Goal: Information Seeking & Learning: Learn about a topic

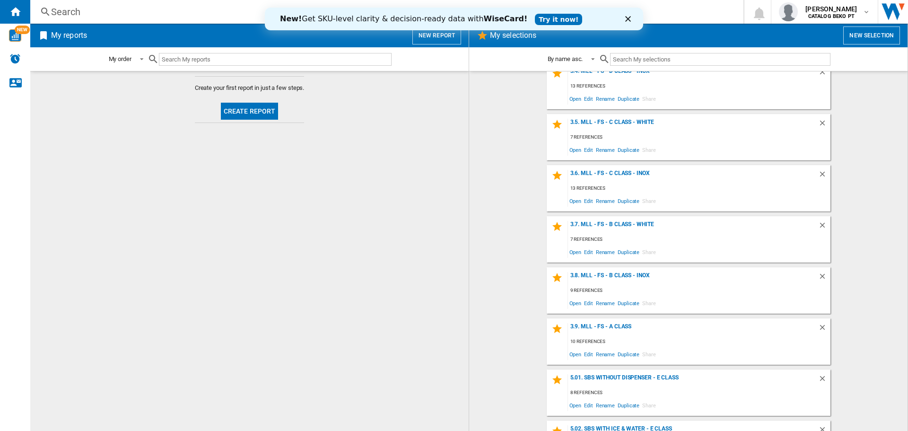
scroll to position [426, 0]
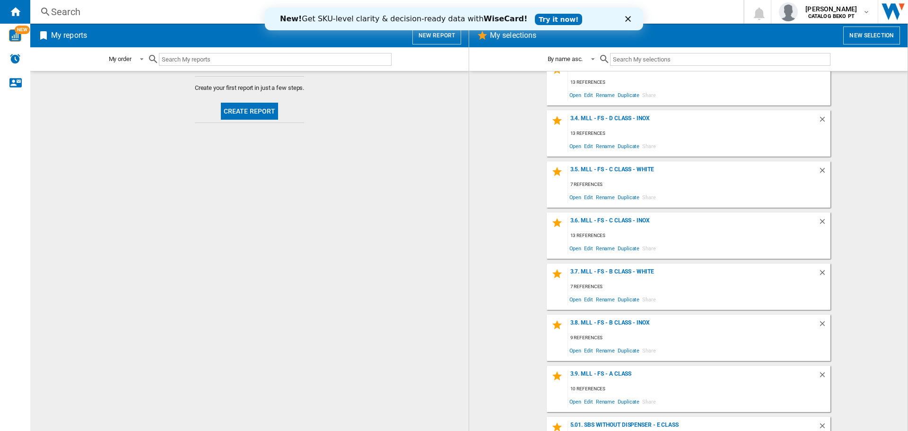
click at [621, 369] on div "3.9. MLL - FS - A Class 10 references Open Edit Rename Duplicate Share" at bounding box center [689, 389] width 284 height 46
click at [622, 372] on div "3.9. MLL - FS - A Class" at bounding box center [693, 376] width 250 height 13
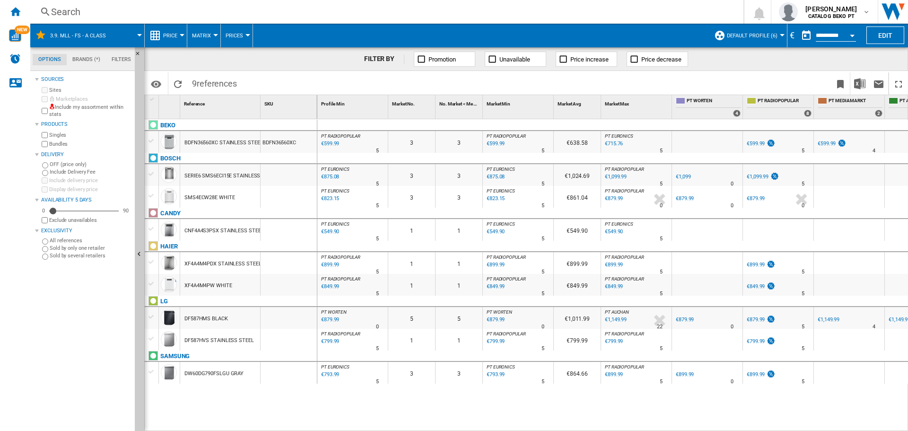
click at [154, 141] on div at bounding box center [152, 141] width 10 height 9
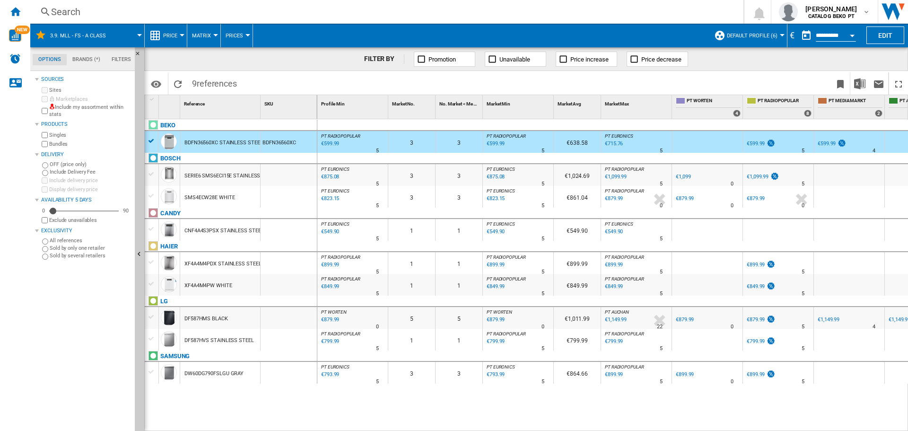
click at [156, 118] on div at bounding box center [152, 107] width 14 height 24
click at [149, 140] on div "BEKO" at bounding box center [233, 131] width 173 height 22
click at [152, 140] on div "BEKO" at bounding box center [233, 131] width 173 height 22
click at [152, 228] on div at bounding box center [152, 229] width 10 height 9
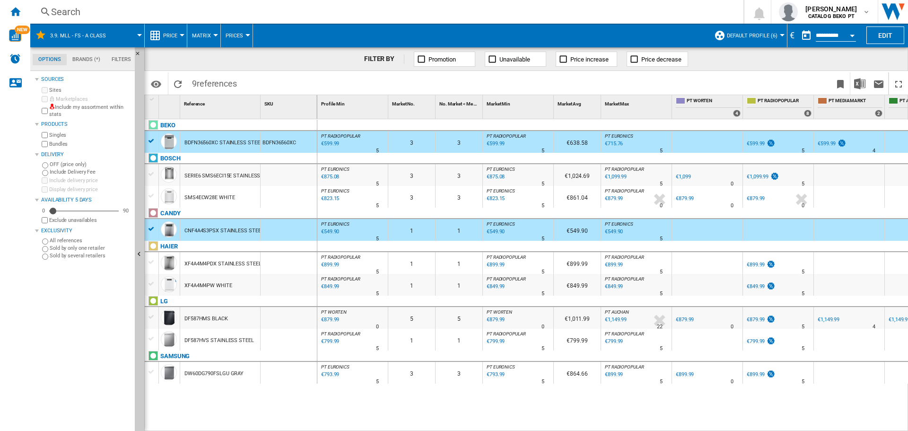
click at [255, 142] on div "BDFN36560XC STAINLESS STEEL" at bounding box center [223, 143] width 78 height 22
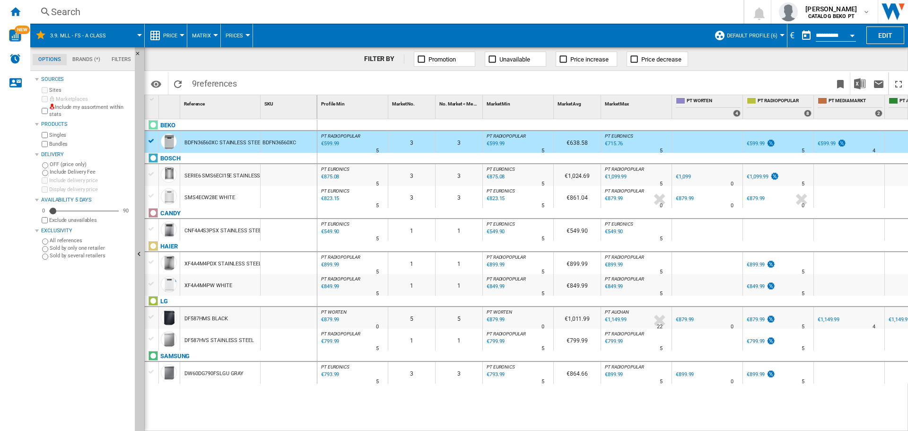
click at [231, 223] on div "CNF4A4S3PSX STAINLESS STEEL" at bounding box center [223, 231] width 79 height 22
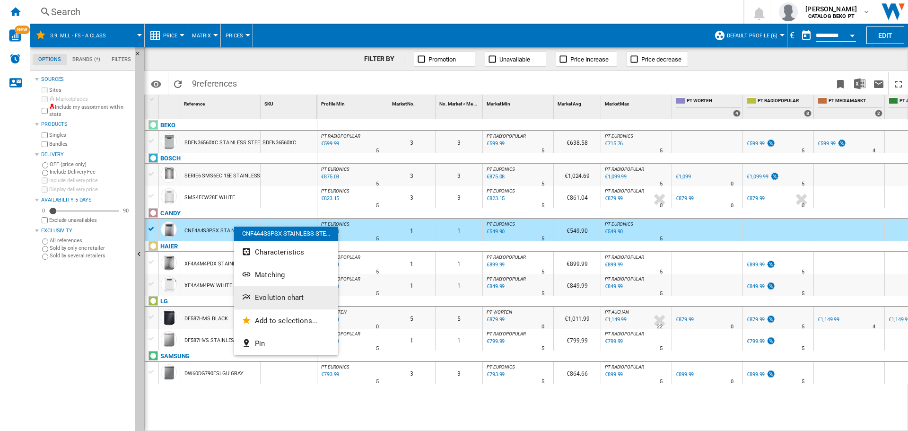
click at [301, 291] on button "Evolution chart" at bounding box center [286, 297] width 104 height 23
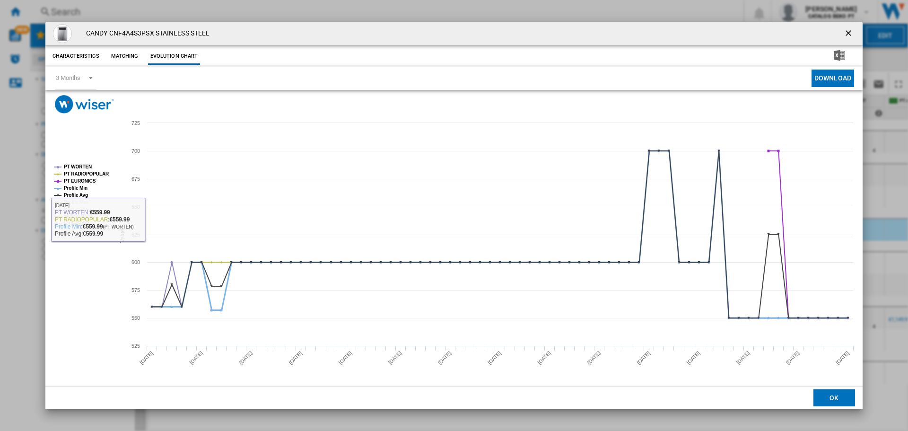
click at [74, 188] on tspan "Profile Min" at bounding box center [76, 187] width 24 height 5
click at [76, 194] on tspan "Profile Avg" at bounding box center [76, 194] width 24 height 5
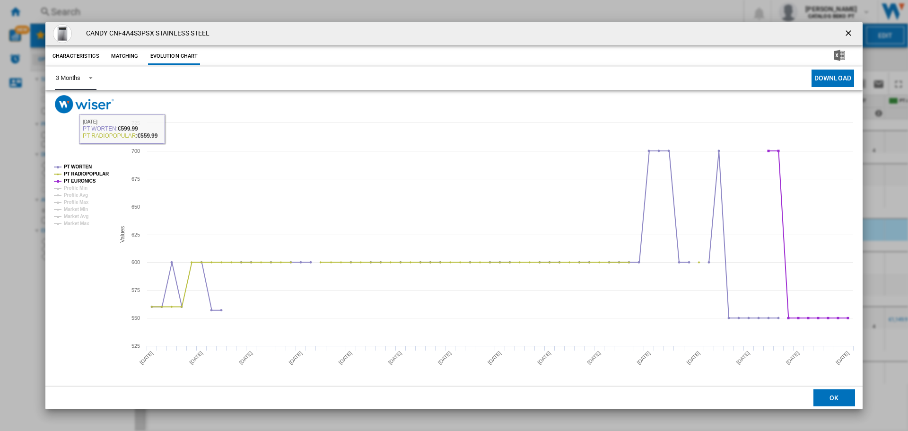
click at [84, 79] on span "Product popup" at bounding box center [87, 77] width 11 height 9
click at [86, 103] on md-option "6 Months" at bounding box center [80, 101] width 64 height 23
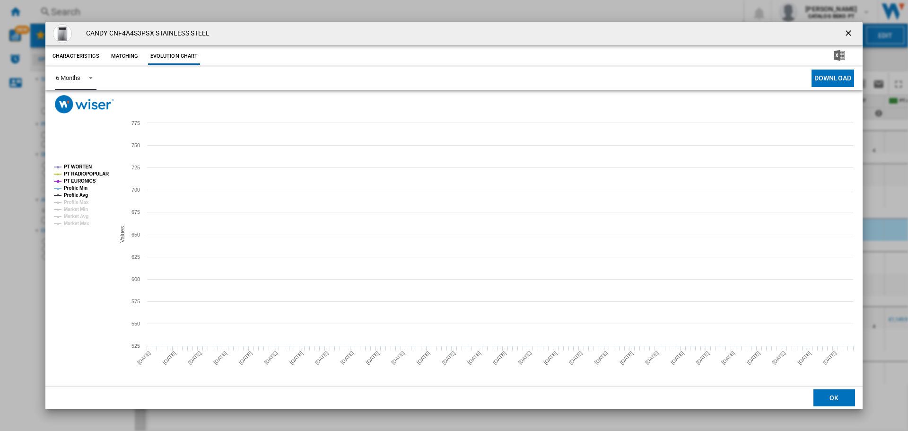
click at [86, 173] on tspan "PT RADIOPOPULAR" at bounding box center [86, 173] width 45 height 5
click at [84, 181] on tspan "PT EURONICS" at bounding box center [80, 180] width 32 height 5
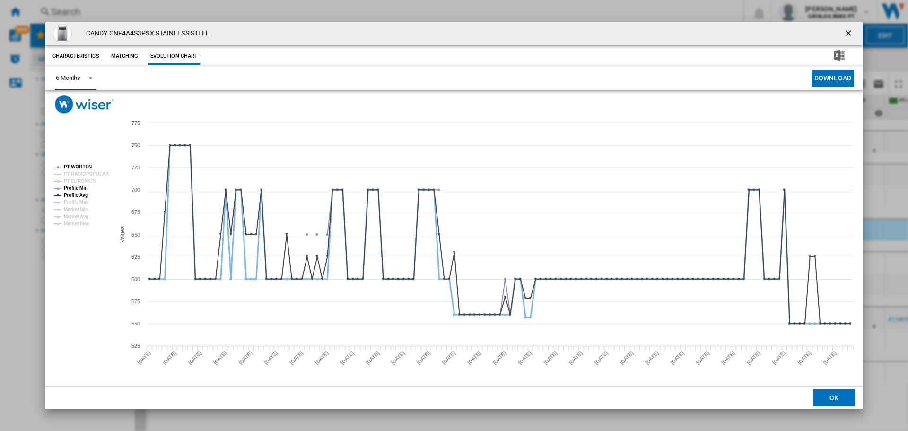
click at [84, 186] on tspan "Profile Min" at bounding box center [76, 187] width 24 height 5
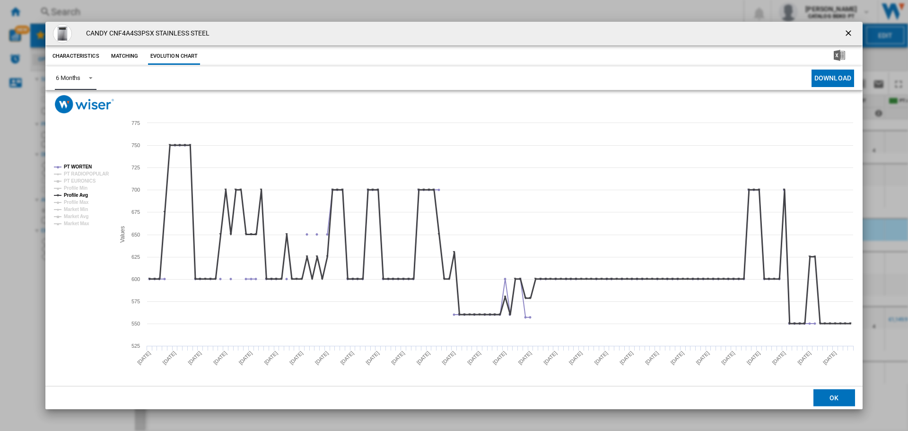
click at [84, 195] on tspan "Profile Avg" at bounding box center [76, 194] width 24 height 5
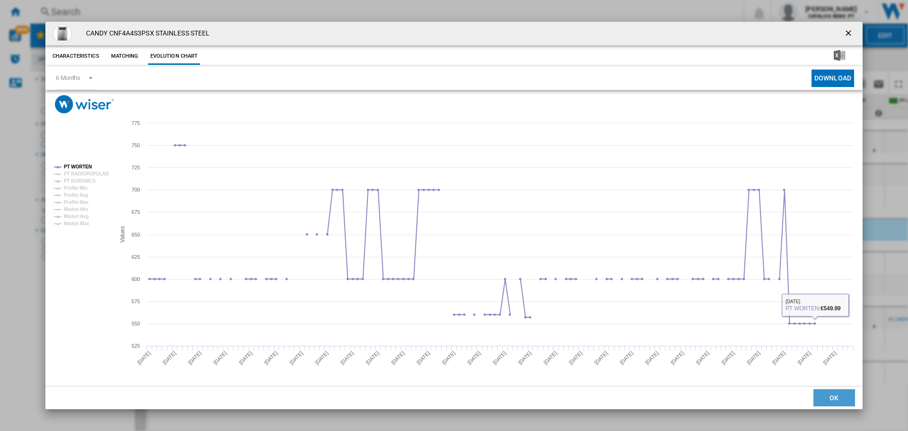
click at [838, 398] on button "OK" at bounding box center [834, 397] width 42 height 17
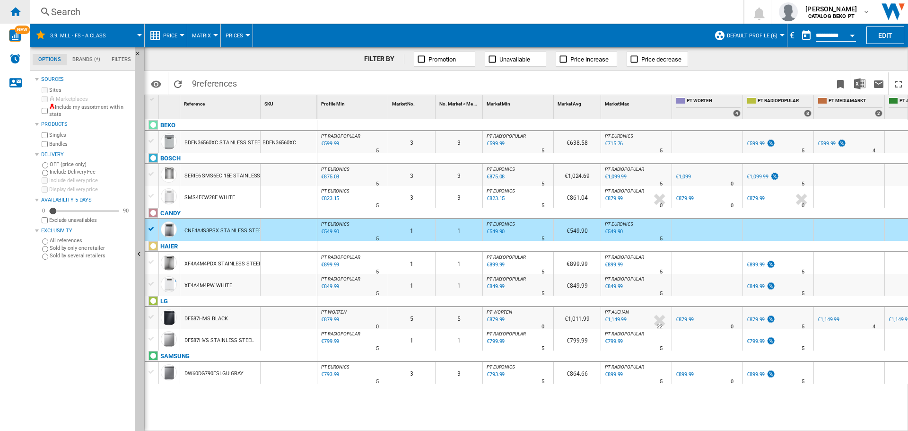
click at [16, 8] on ng-md-icon "Home" at bounding box center [14, 11] width 11 height 11
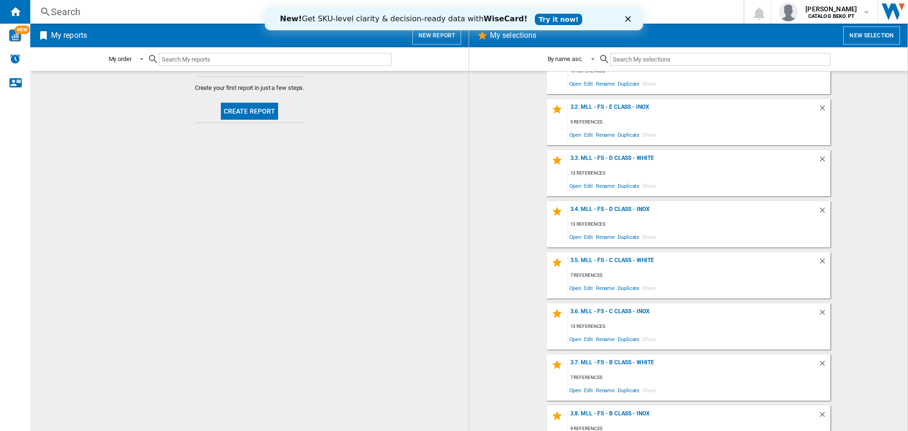
scroll to position [331, 0]
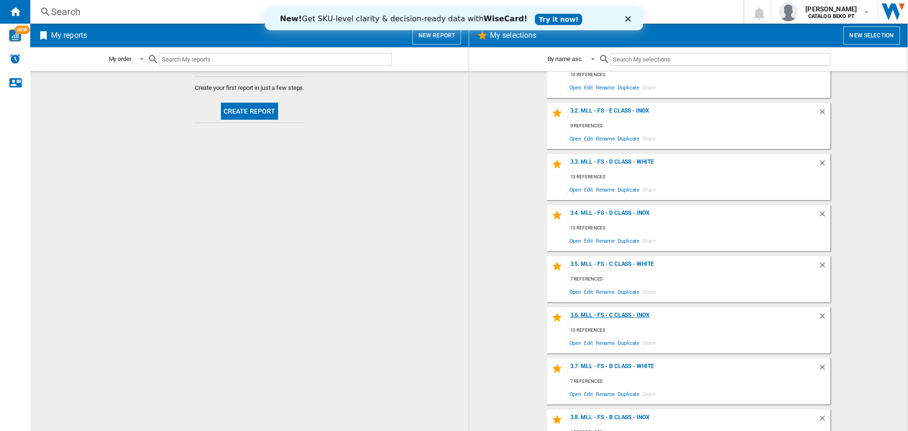
click at [626, 313] on div "3.6. MLL - FS - C Class - Inox" at bounding box center [693, 318] width 250 height 13
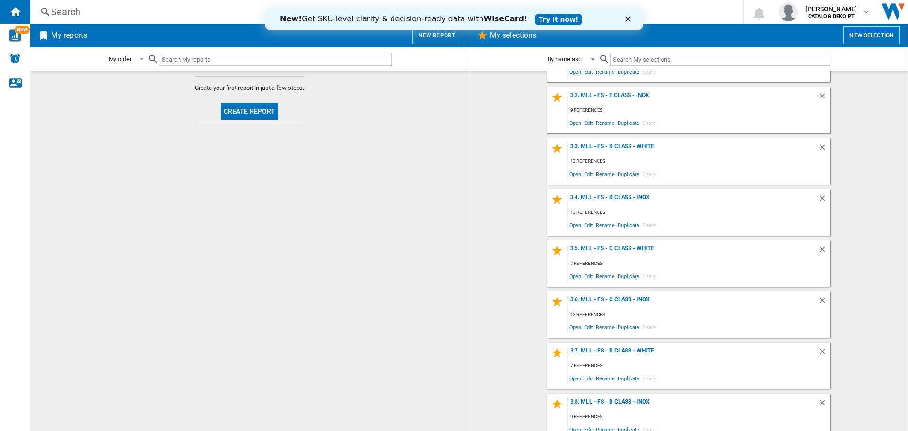
scroll to position [378, 0]
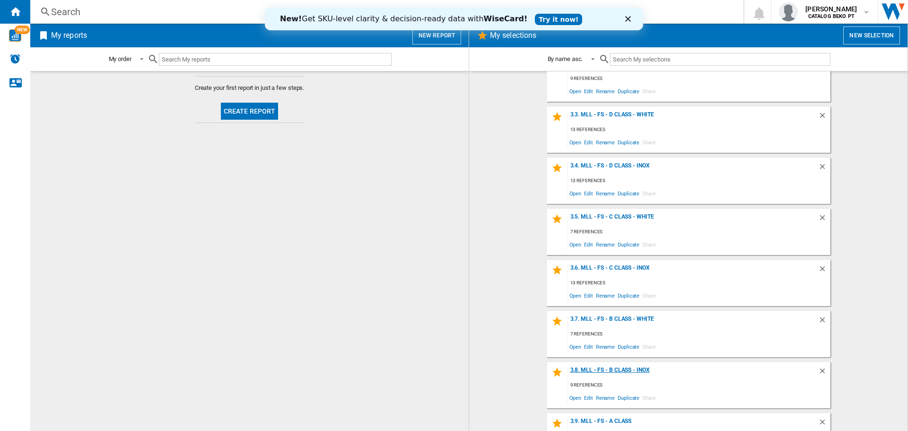
click at [622, 367] on div "3.8. MLL - FS - B Class - Inox" at bounding box center [693, 373] width 250 height 13
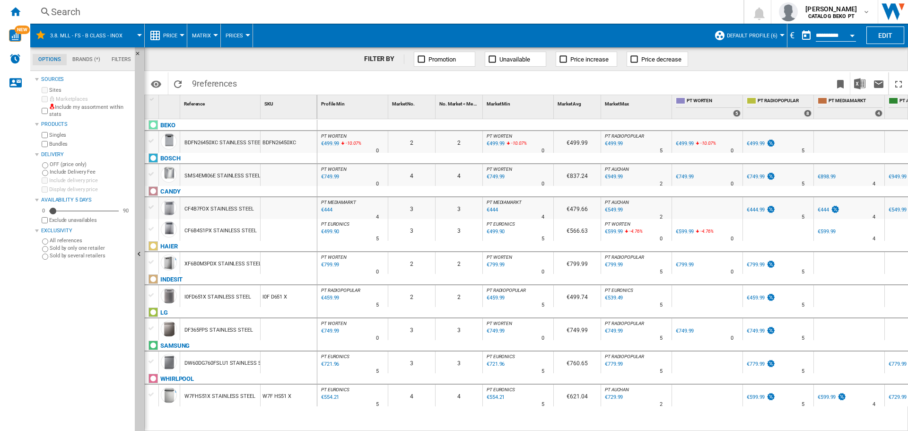
click at [151, 207] on div at bounding box center [152, 207] width 10 height 9
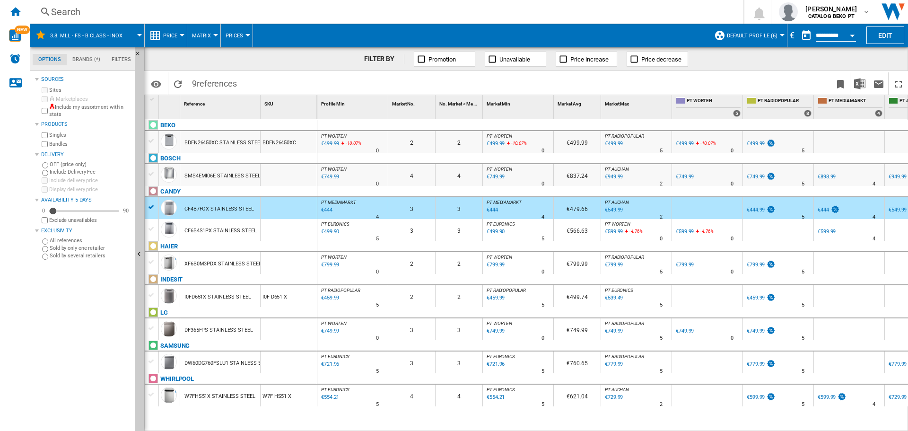
click at [151, 140] on div at bounding box center [152, 141] width 10 height 9
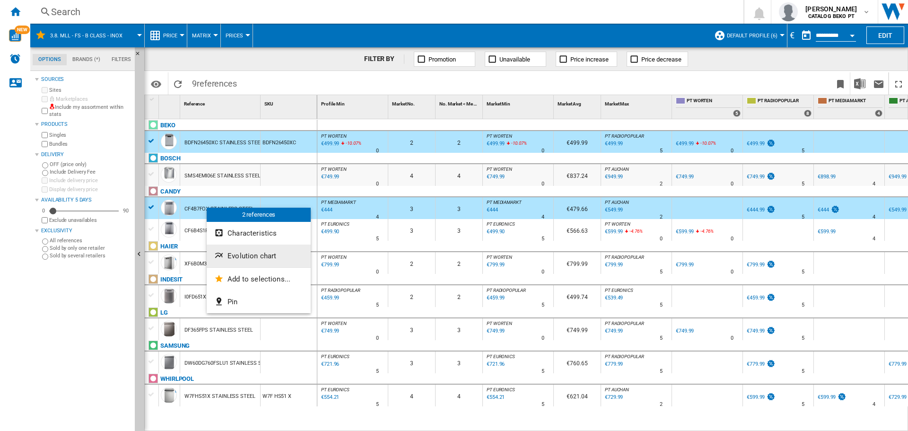
click at [256, 253] on span "Evolution chart" at bounding box center [251, 256] width 49 height 9
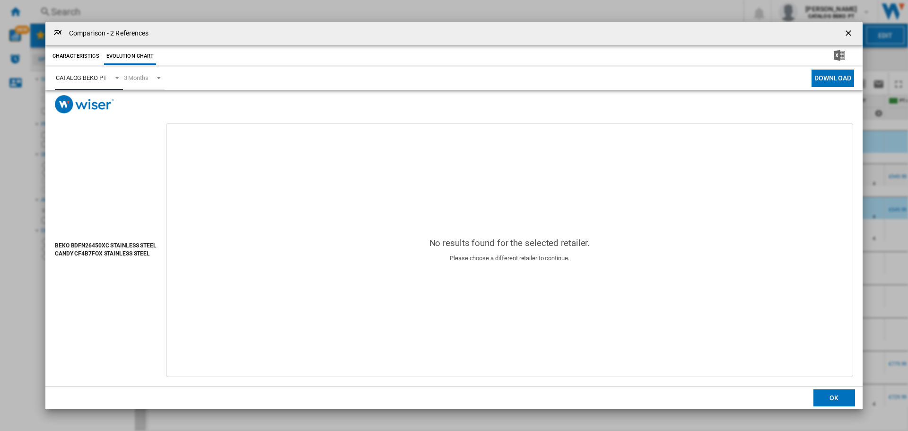
click at [89, 78] on div "CATALOG BEKO PT" at bounding box center [81, 77] width 51 height 7
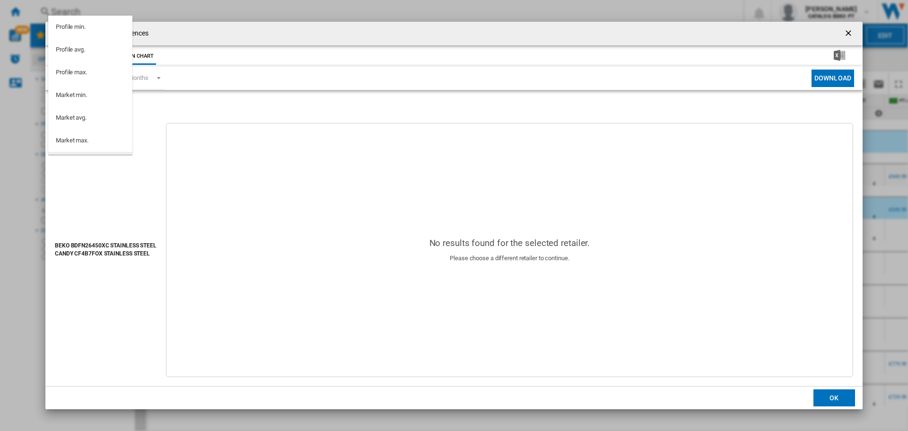
scroll to position [85, 0]
click at [100, 120] on div "PT RADIOPOPULAR" at bounding box center [82, 124] width 53 height 9
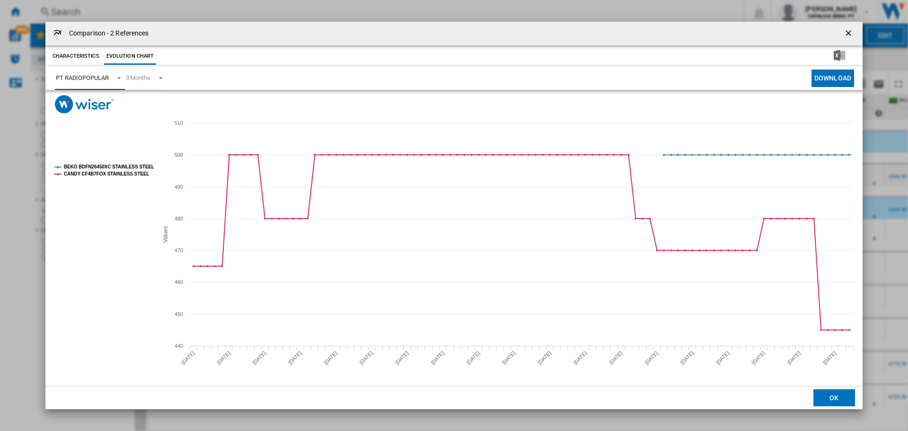
click at [90, 76] on div "PT RADIOPOPULAR" at bounding box center [82, 77] width 53 height 7
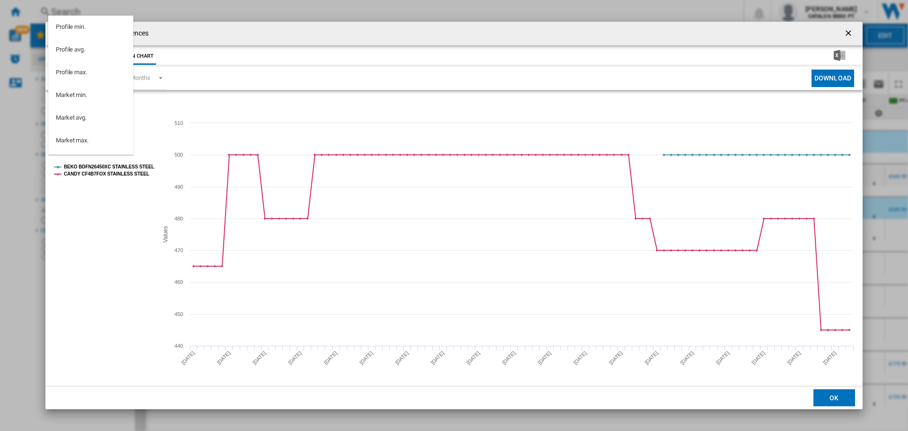
scroll to position [130, 0]
click at [369, 154] on md-backdrop at bounding box center [454, 215] width 908 height 431
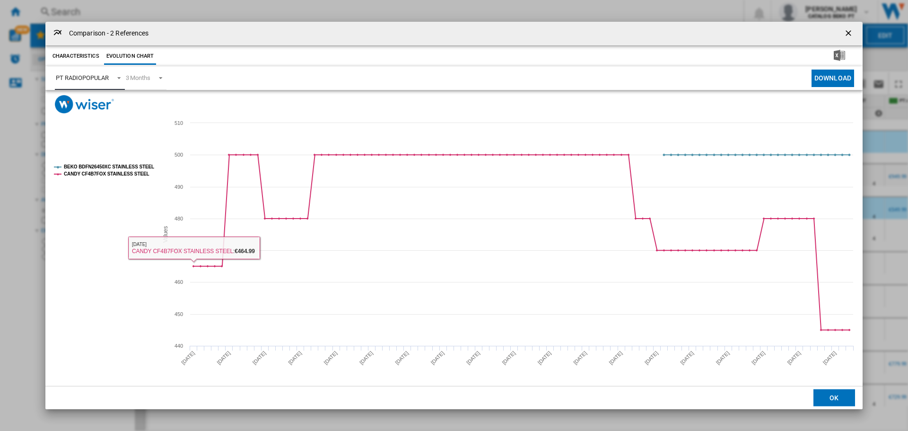
click at [100, 77] on div "PT RADIOPOPULAR" at bounding box center [82, 77] width 53 height 7
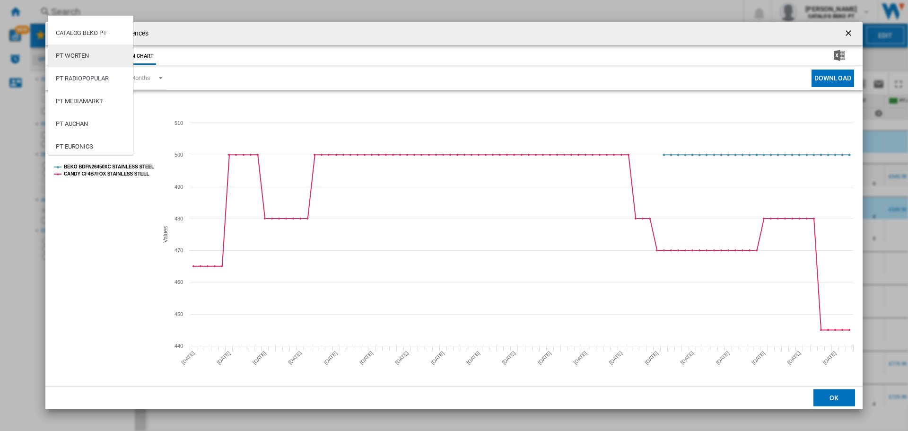
click at [95, 55] on md-option "PT WORTEN" at bounding box center [90, 55] width 85 height 23
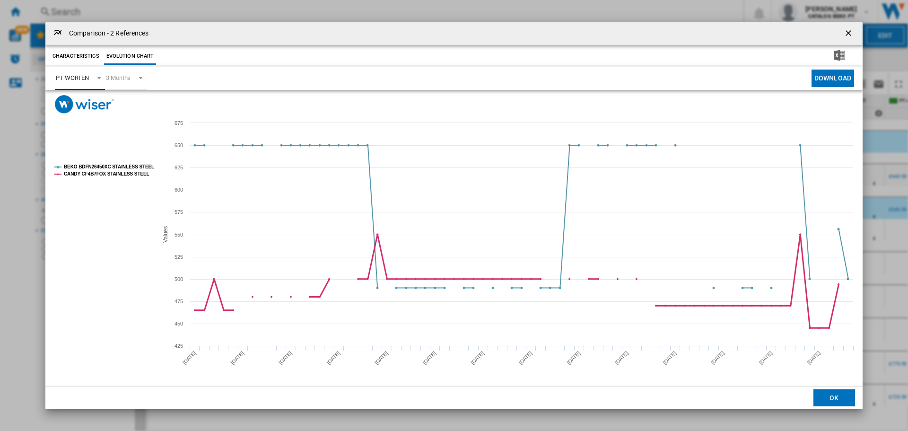
click at [117, 171] on tspan "CANDY CF4B7FOX STAINLESS STEEL" at bounding box center [107, 173] width 86 height 5
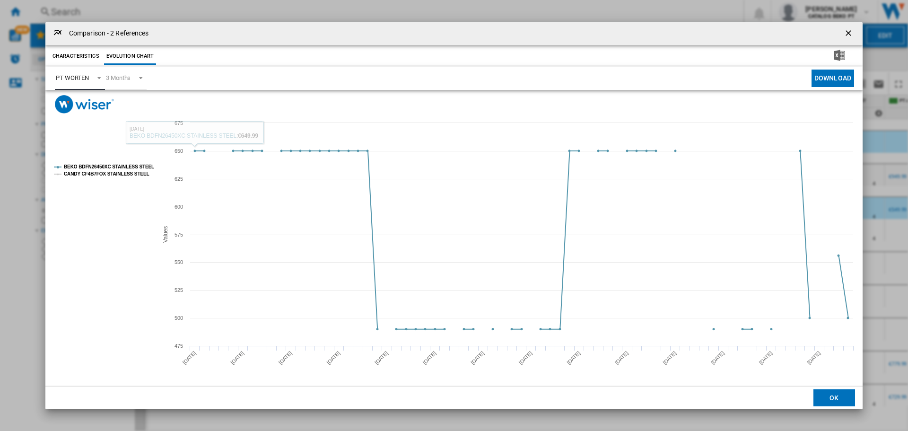
click at [124, 175] on tspan "CANDY CF4B7FOX STAINLESS STEEL" at bounding box center [107, 173] width 86 height 5
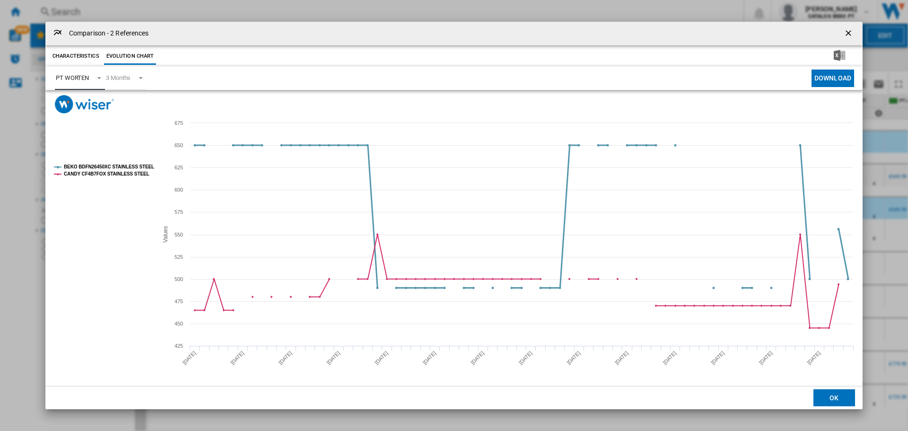
click at [120, 164] on tspan "BEKO BDFN26450XC STAINLESS STEEL" at bounding box center [109, 166] width 90 height 5
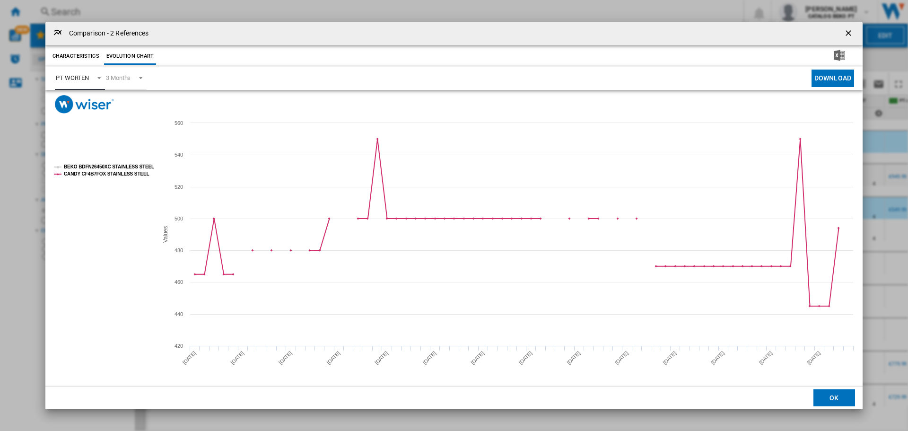
click at [111, 167] on tspan "BEKO BDFN26450XC STAINLESS STEEL" at bounding box center [109, 166] width 90 height 5
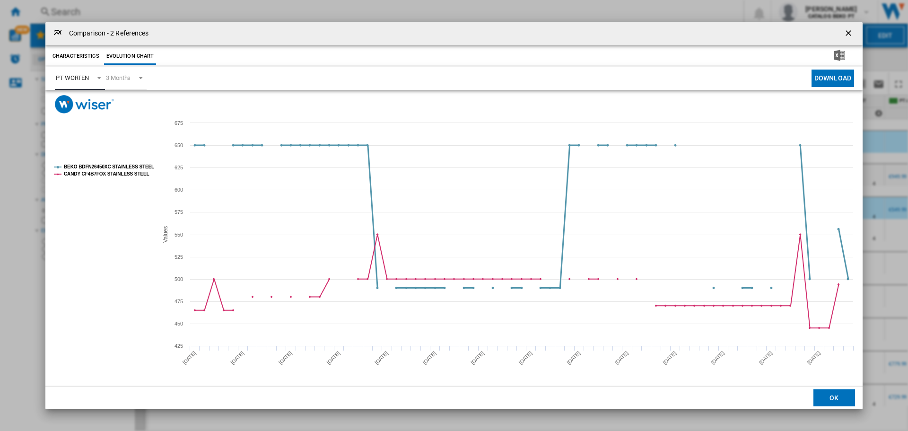
click at [143, 165] on tspan "BEKO BDFN26450XC STAINLESS STEEL" at bounding box center [109, 166] width 90 height 5
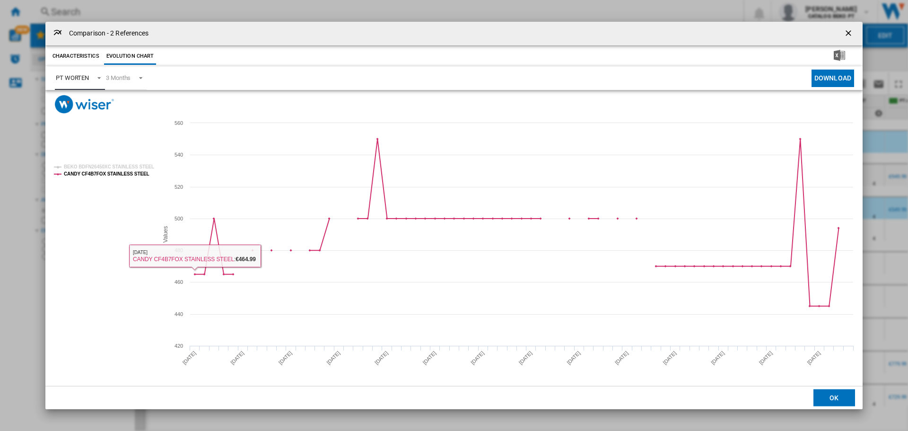
click at [94, 81] on span "Product popup" at bounding box center [96, 77] width 11 height 9
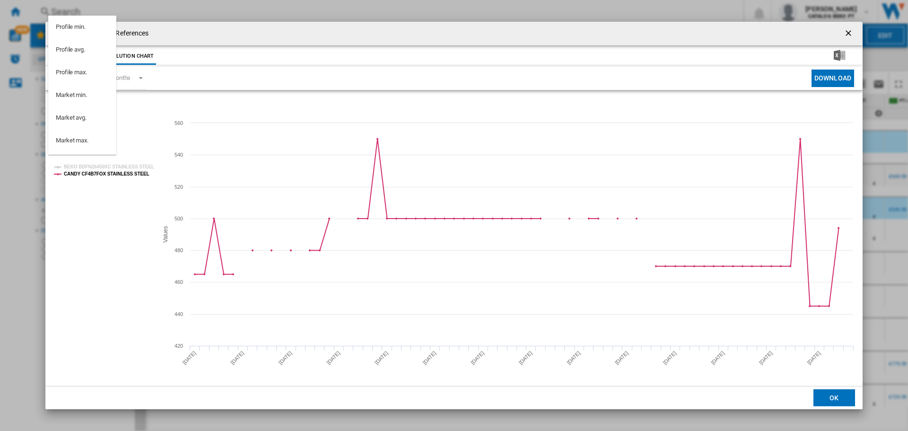
scroll to position [107, 0]
click at [135, 76] on md-backdrop at bounding box center [454, 215] width 908 height 431
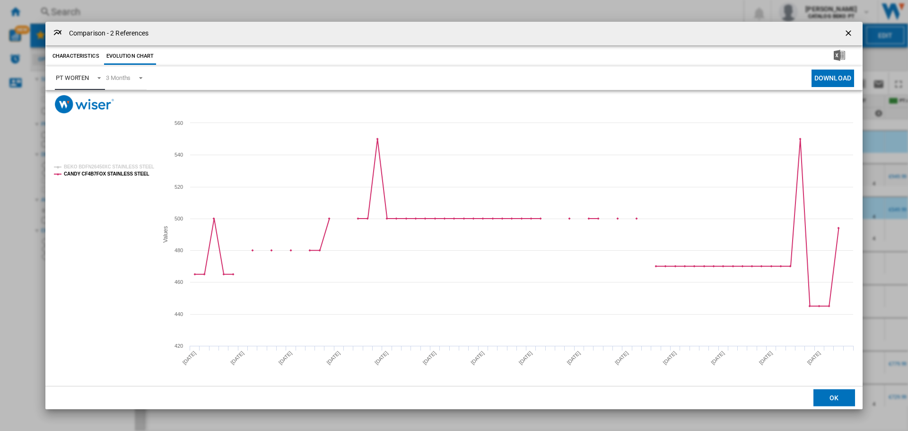
click at [131, 78] on div "3 Months" at bounding box center [118, 77] width 25 height 7
click at [130, 101] on div "6 Months" at bounding box center [118, 101] width 25 height 9
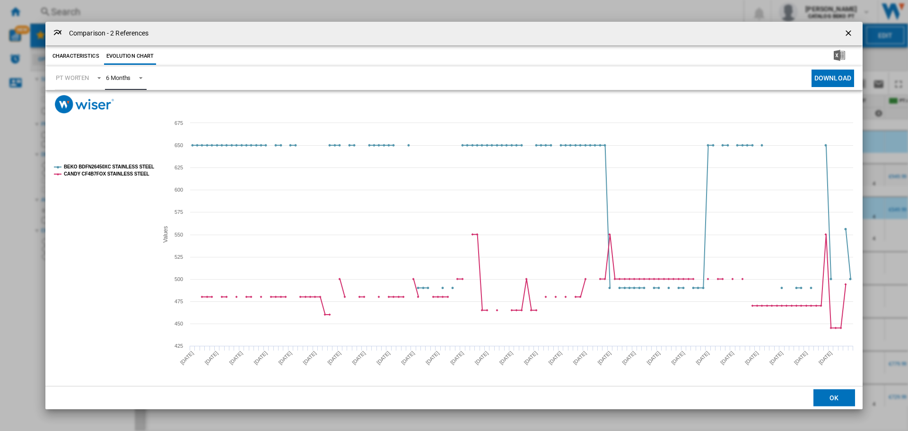
click at [114, 163] on g "BEKO BDFN26450XC STAINLESS STEEL CANDY CF4B7FOX STAINLESS STEEL" at bounding box center [102, 170] width 104 height 19
click at [114, 165] on tspan "BEKO BDFN26450XC STAINLESS STEEL" at bounding box center [109, 166] width 90 height 5
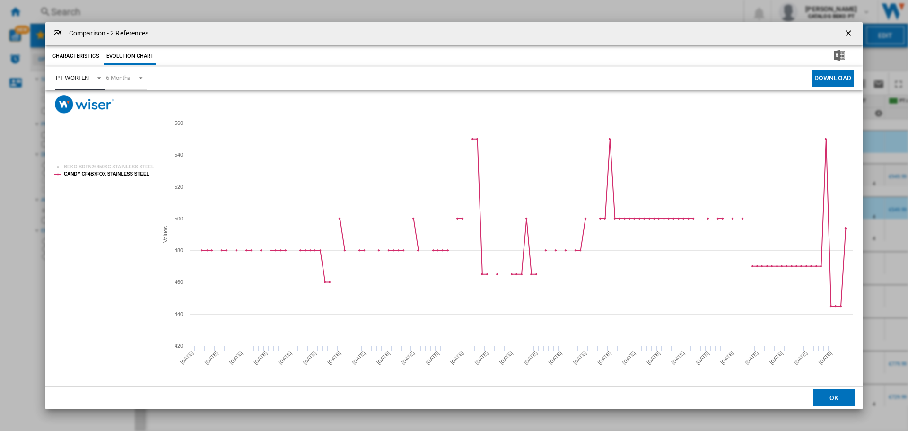
click at [85, 77] on div "PT WORTEN" at bounding box center [72, 77] width 33 height 7
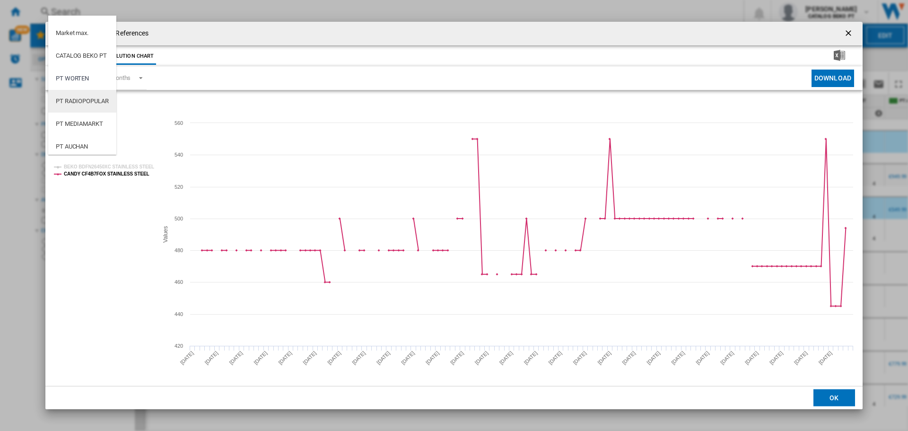
click at [86, 95] on md-option "PT RADIOPOPULAR" at bounding box center [82, 101] width 68 height 23
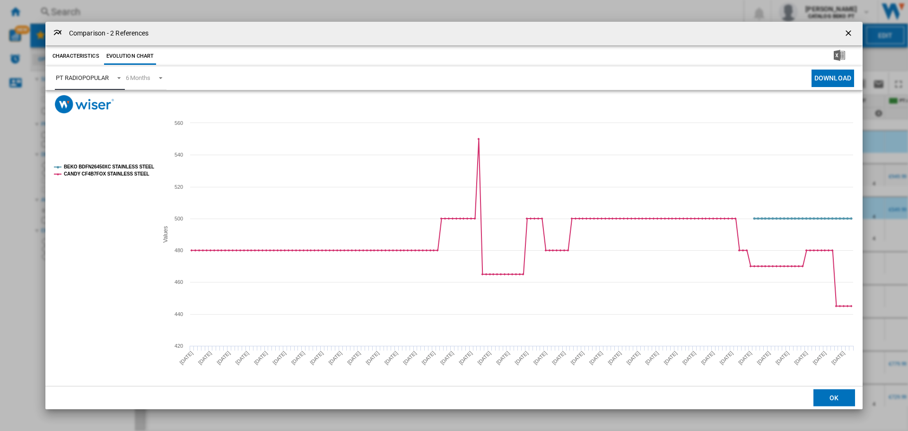
click at [95, 164] on tspan "BEKO BDFN26450XC STAINLESS STEEL" at bounding box center [109, 166] width 90 height 5
